Goal: Information Seeking & Learning: Understand process/instructions

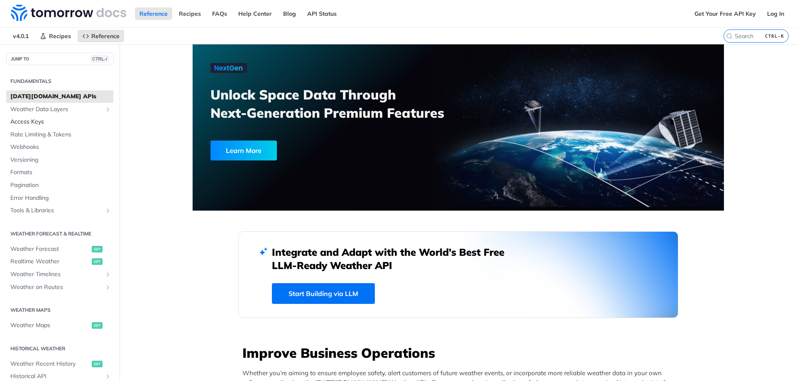
scroll to position [1209, 0]
click at [27, 121] on span "Access Keys" at bounding box center [60, 122] width 101 height 8
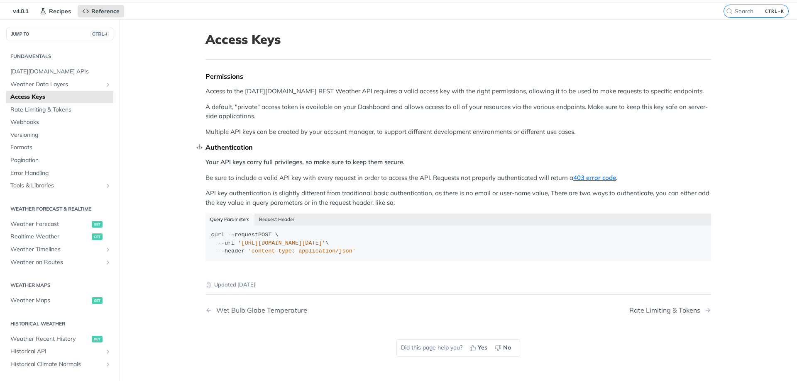
scroll to position [42, 0]
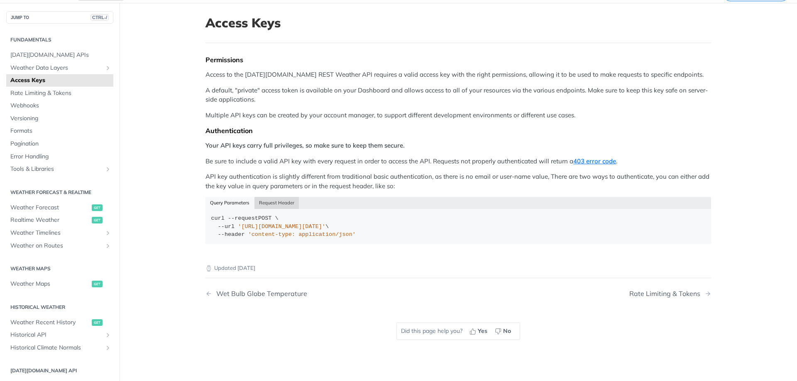
click at [281, 200] on button "Request Header" at bounding box center [276, 203] width 45 height 12
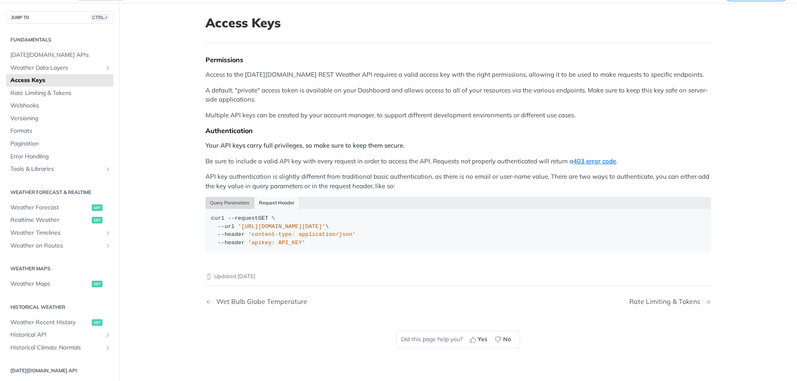
click at [224, 208] on button "Query Parameters" at bounding box center [229, 203] width 49 height 12
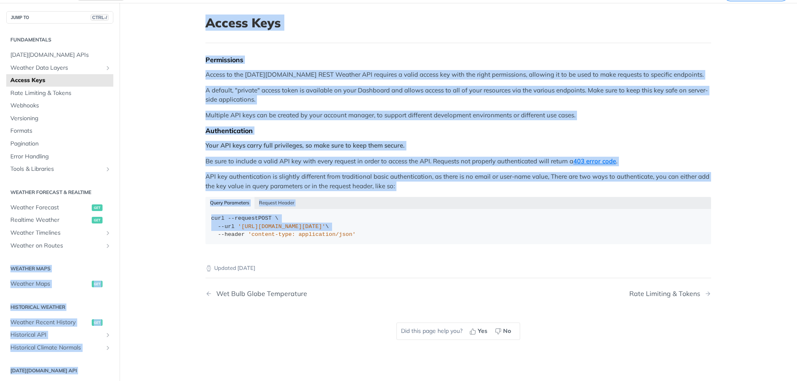
drag, startPoint x: 138, startPoint y: 254, endPoint x: 158, endPoint y: 243, distance: 23.4
type textarea "WEATHER MAPS Weather Maps GET HISTORICAL WEATHER Weather Recent History GET His…"
click at [158, 243] on main "JUMP TO CTRL-/ Fundamentals [DATE][DOMAIN_NAME] APIs Weather Data Layers Core P…" at bounding box center [398, 193] width 797 height 381
click at [158, 244] on main "JUMP TO CTRL-/ Fundamentals [DATE][DOMAIN_NAME] APIs Weather Data Layers Core P…" at bounding box center [398, 193] width 797 height 381
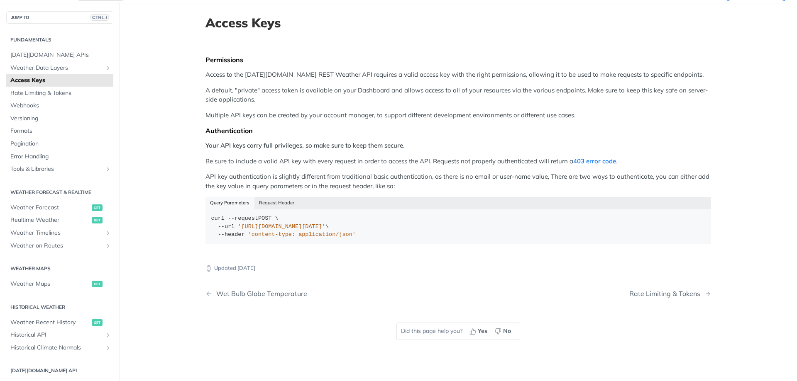
click at [169, 286] on main "JUMP TO CTRL-/ Fundamentals [DATE][DOMAIN_NAME] APIs Weather Data Layers Core P…" at bounding box center [398, 193] width 797 height 381
drag, startPoint x: 206, startPoint y: 258, endPoint x: 233, endPoint y: 259, distance: 27.0
click at [233, 259] on div "Updated [DATE]" at bounding box center [458, 262] width 506 height 22
click at [230, 260] on div "Updated [DATE]" at bounding box center [458, 262] width 506 height 22
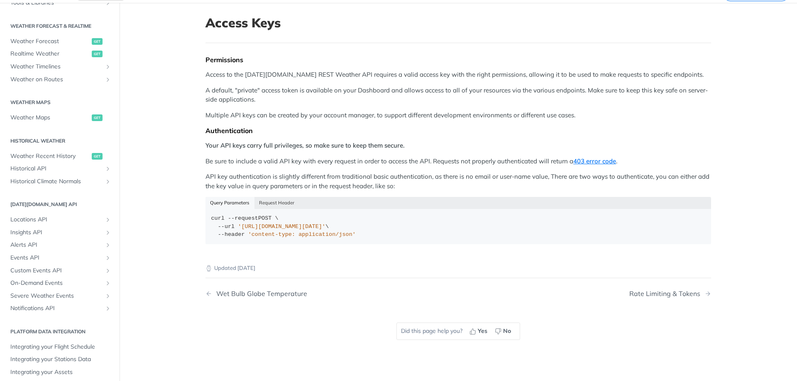
scroll to position [170, 0]
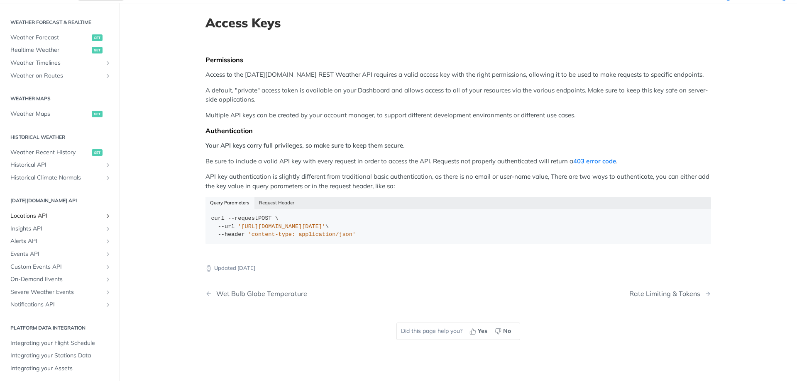
click at [105, 219] on icon "Show subpages for Locations API" at bounding box center [108, 216] width 7 height 7
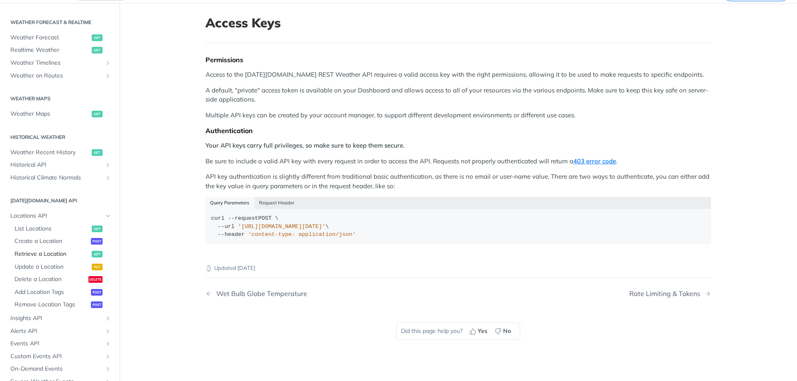
click at [53, 254] on span "Retrieve a Location" at bounding box center [52, 254] width 75 height 8
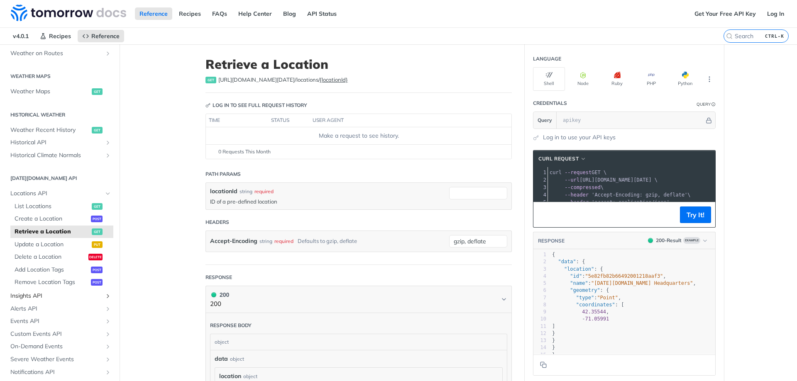
scroll to position [218, 0]
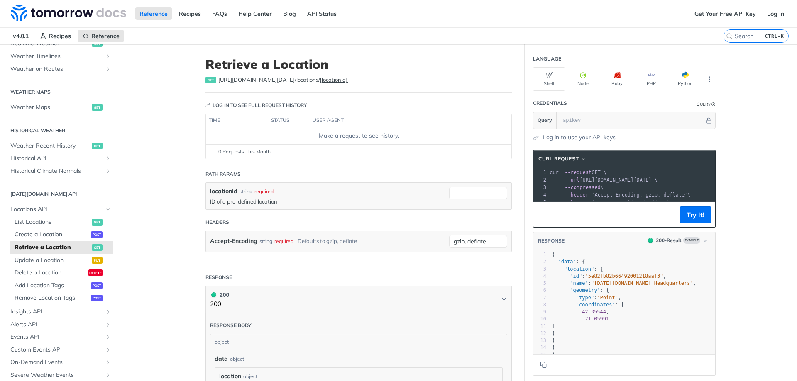
click at [51, 196] on h2 "[DATE][DOMAIN_NAME] API" at bounding box center [59, 194] width 107 height 7
click at [105, 210] on icon "Hide subpages for Locations API" at bounding box center [108, 209] width 7 height 7
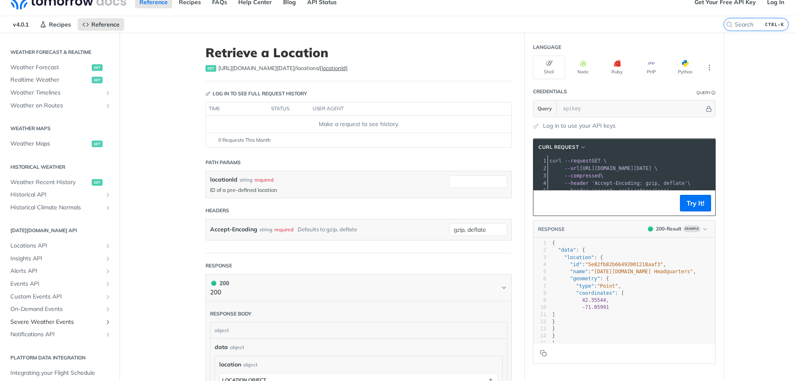
scroll to position [0, 0]
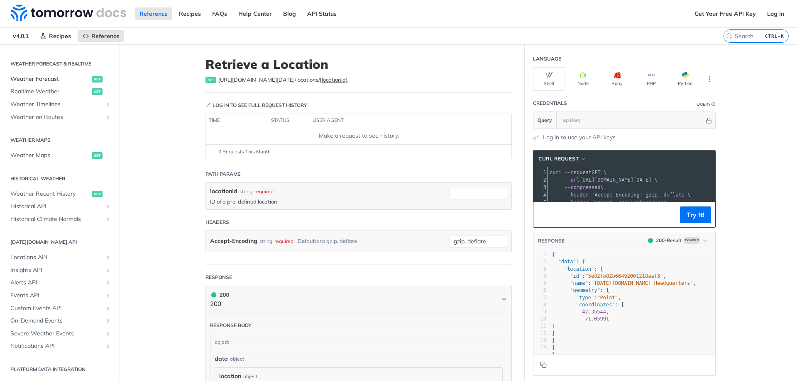
click at [92, 79] on span "get" at bounding box center [97, 79] width 11 height 7
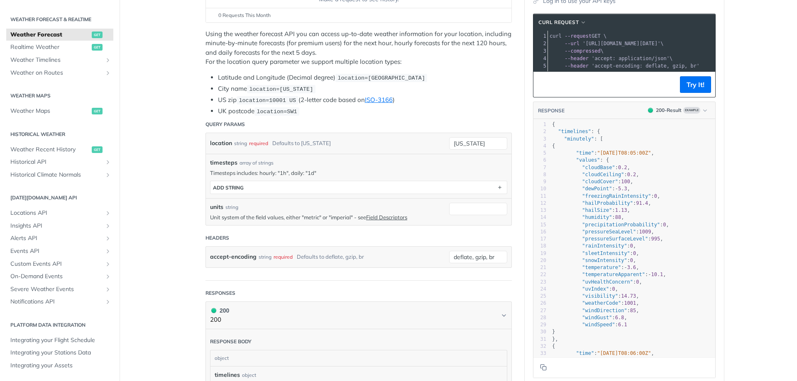
scroll to position [125, 0]
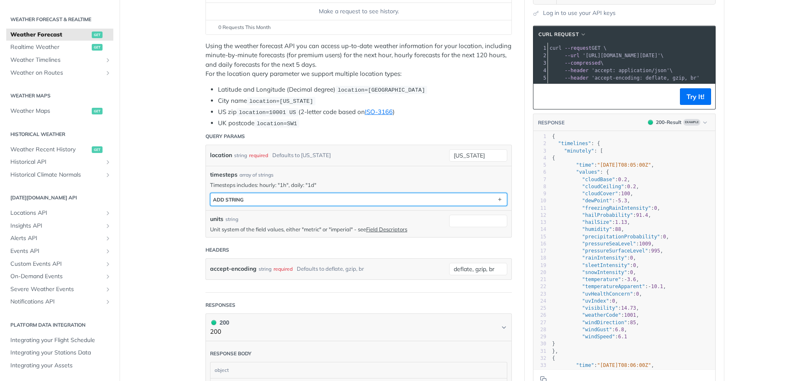
click at [242, 201] on button "ADD string" at bounding box center [358, 199] width 296 height 12
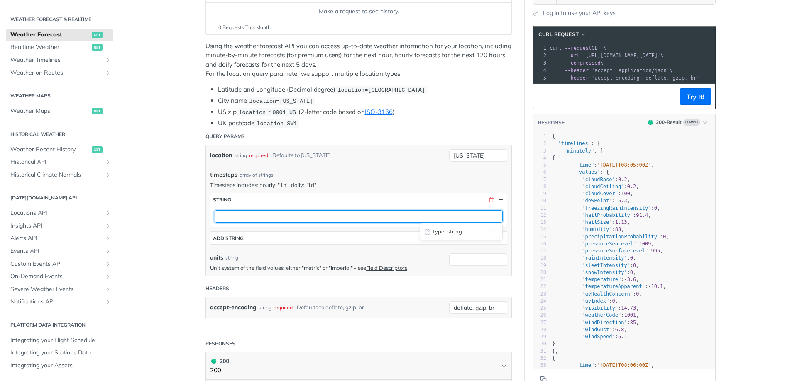
click at [242, 216] on input "text" at bounding box center [359, 216] width 288 height 12
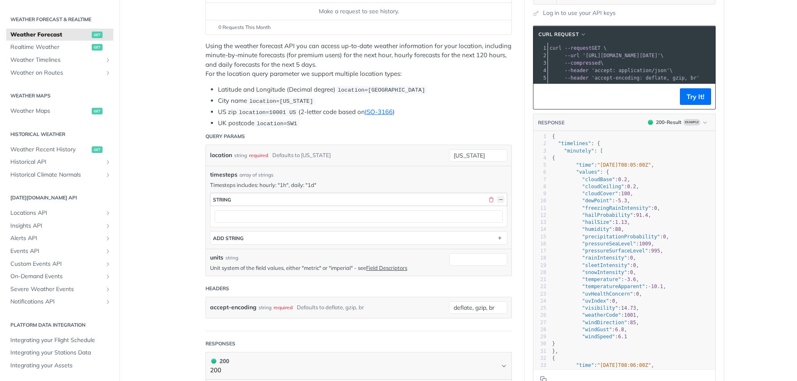
click at [500, 200] on button "button" at bounding box center [500, 199] width 7 height 7
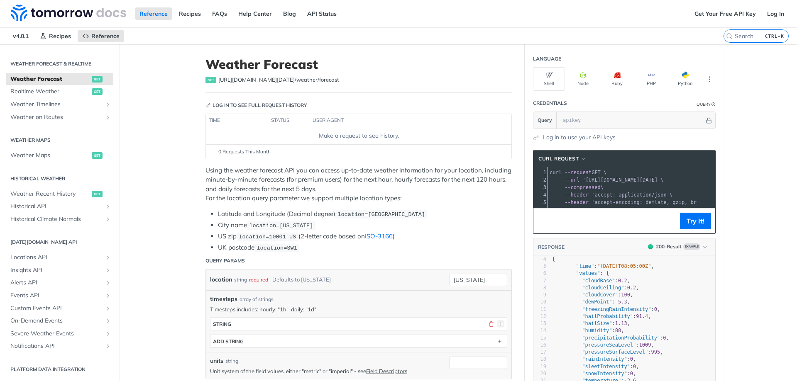
scroll to position [0, 0]
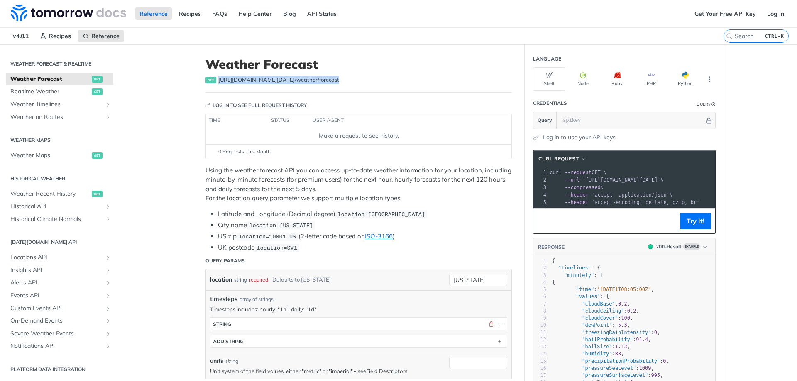
drag, startPoint x: 214, startPoint y: 80, endPoint x: 330, endPoint y: 85, distance: 116.7
click at [330, 84] on div "get [URL][DOMAIN_NAME][DATE] /weather/forecast" at bounding box center [358, 80] width 306 height 8
copy div "[URL][DOMAIN_NAME][DATE] /weather/forecast"
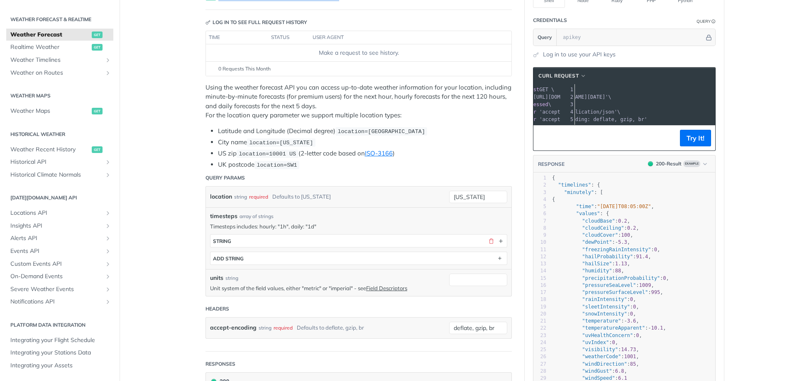
scroll to position [0, 79]
drag, startPoint x: 689, startPoint y: 101, endPoint x: 719, endPoint y: 98, distance: 30.0
click at [719, 98] on section "cURL Request xxxxxxxxxx 1 curl --request GET \ 2 --url '[URL][DOMAIN_NAME][DATE…" at bounding box center [624, 249] width 199 height 381
click at [587, 97] on span "'[URL][DOMAIN_NAME][DATE]'" at bounding box center [548, 97] width 78 height 6
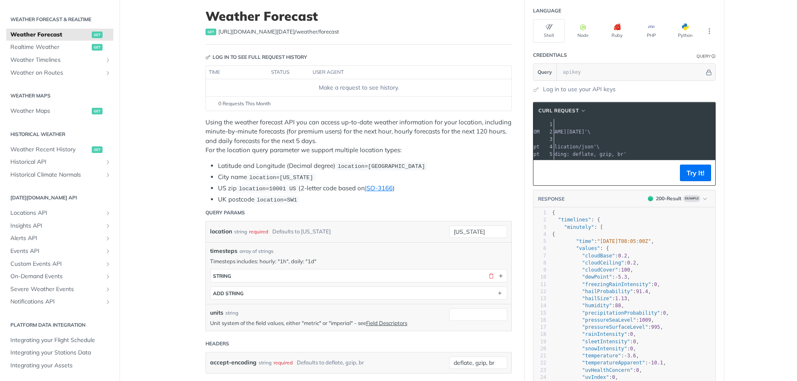
scroll to position [0, 0]
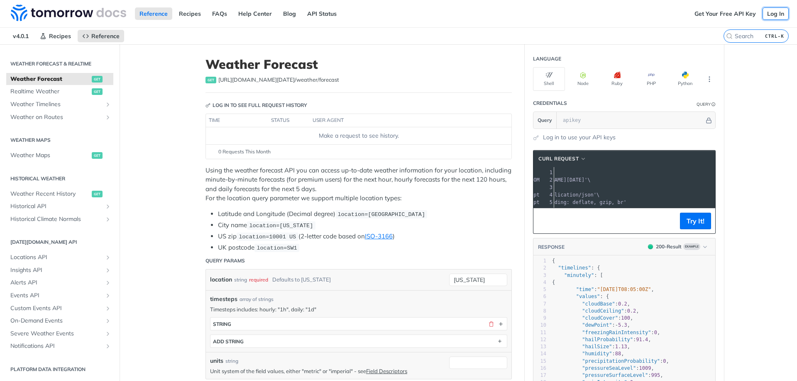
click at [766, 13] on link "Log In" at bounding box center [776, 13] width 26 height 12
